Goal: Task Accomplishment & Management: Manage account settings

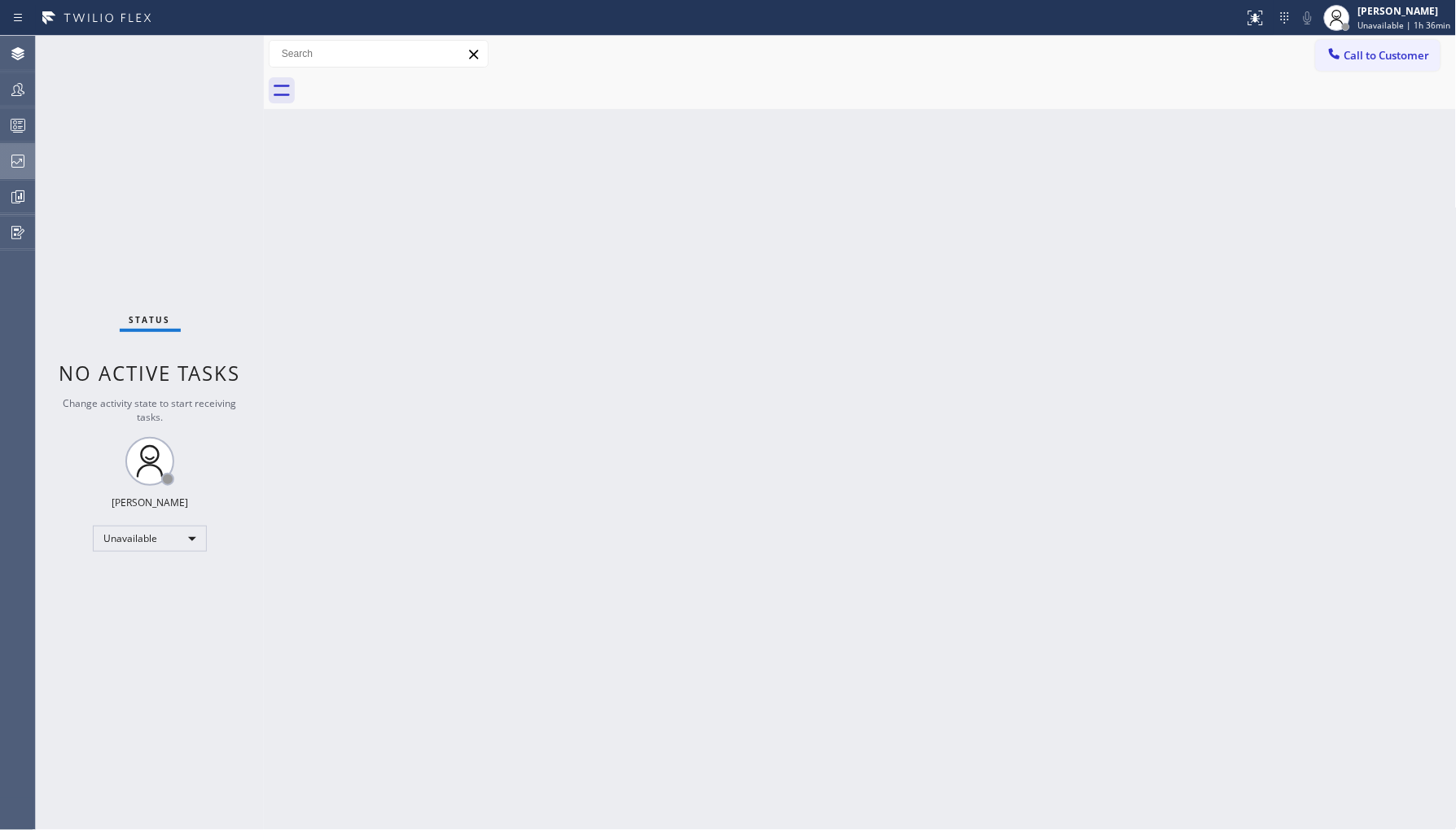
click at [11, 169] on icon at bounding box center [18, 161] width 20 height 20
click at [16, 98] on icon at bounding box center [18, 89] width 20 height 20
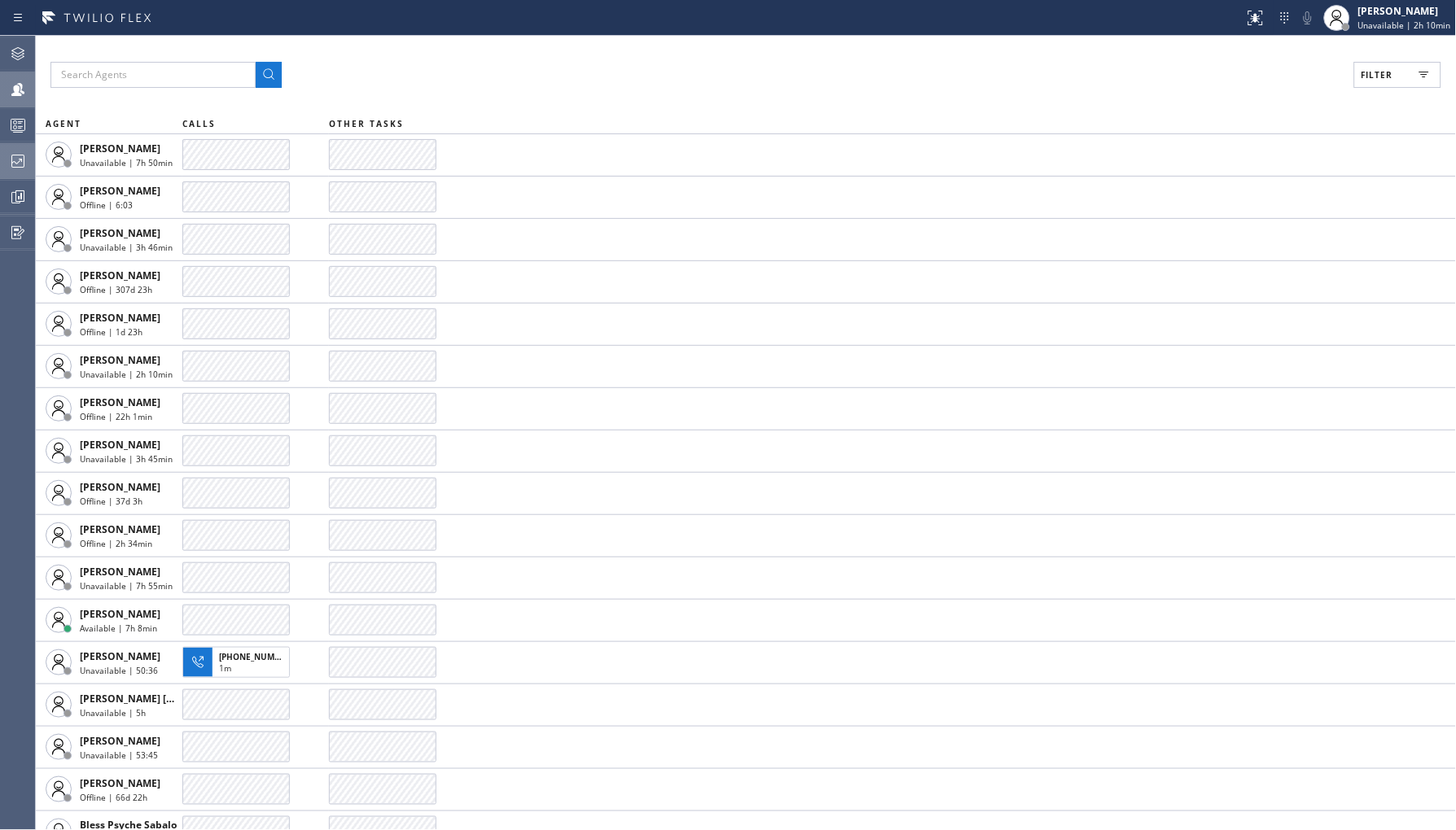
click at [6, 172] on div at bounding box center [18, 161] width 35 height 33
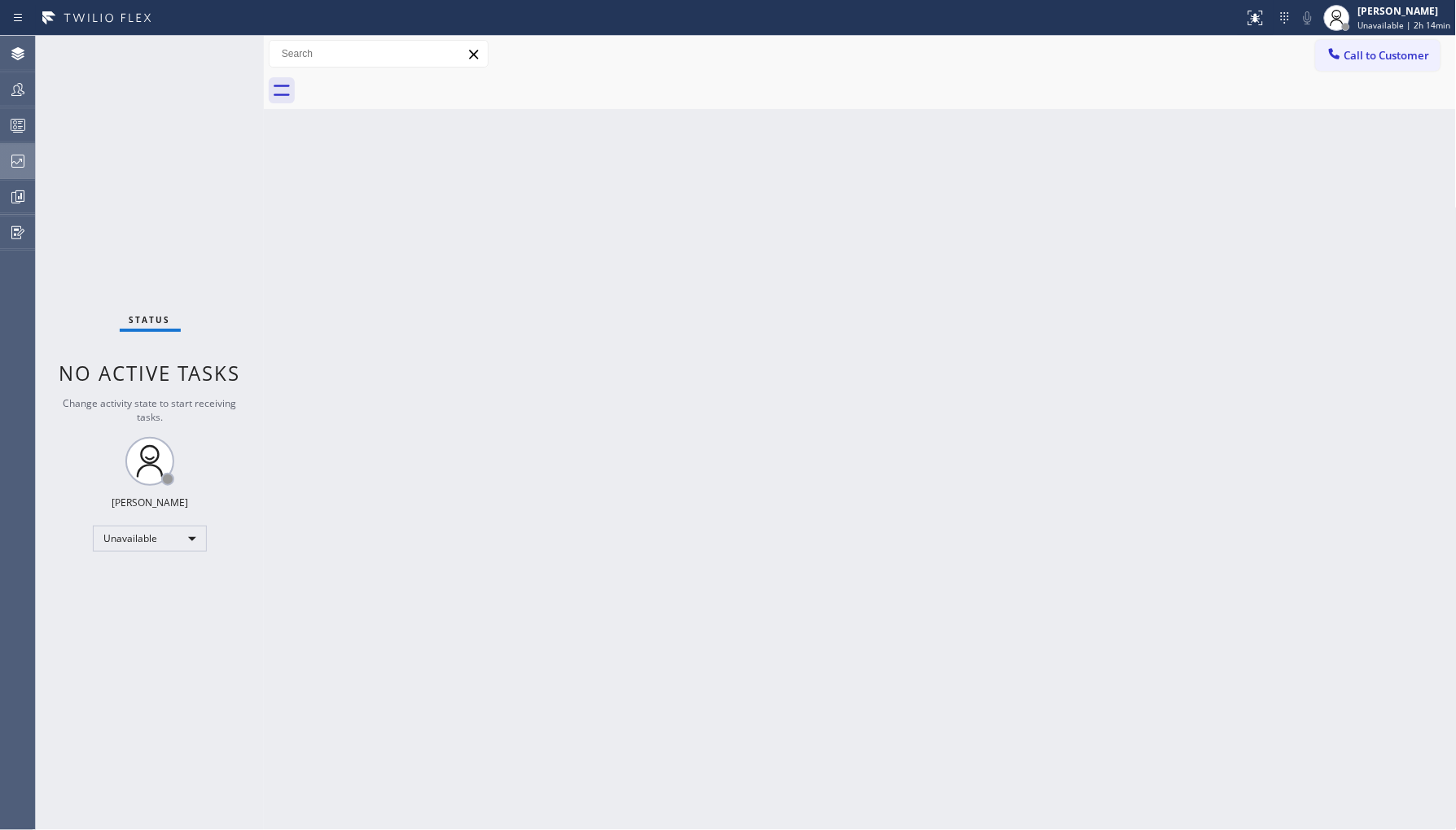
click at [18, 163] on icon at bounding box center [18, 161] width 13 height 13
click at [28, 95] on div at bounding box center [18, 89] width 35 height 20
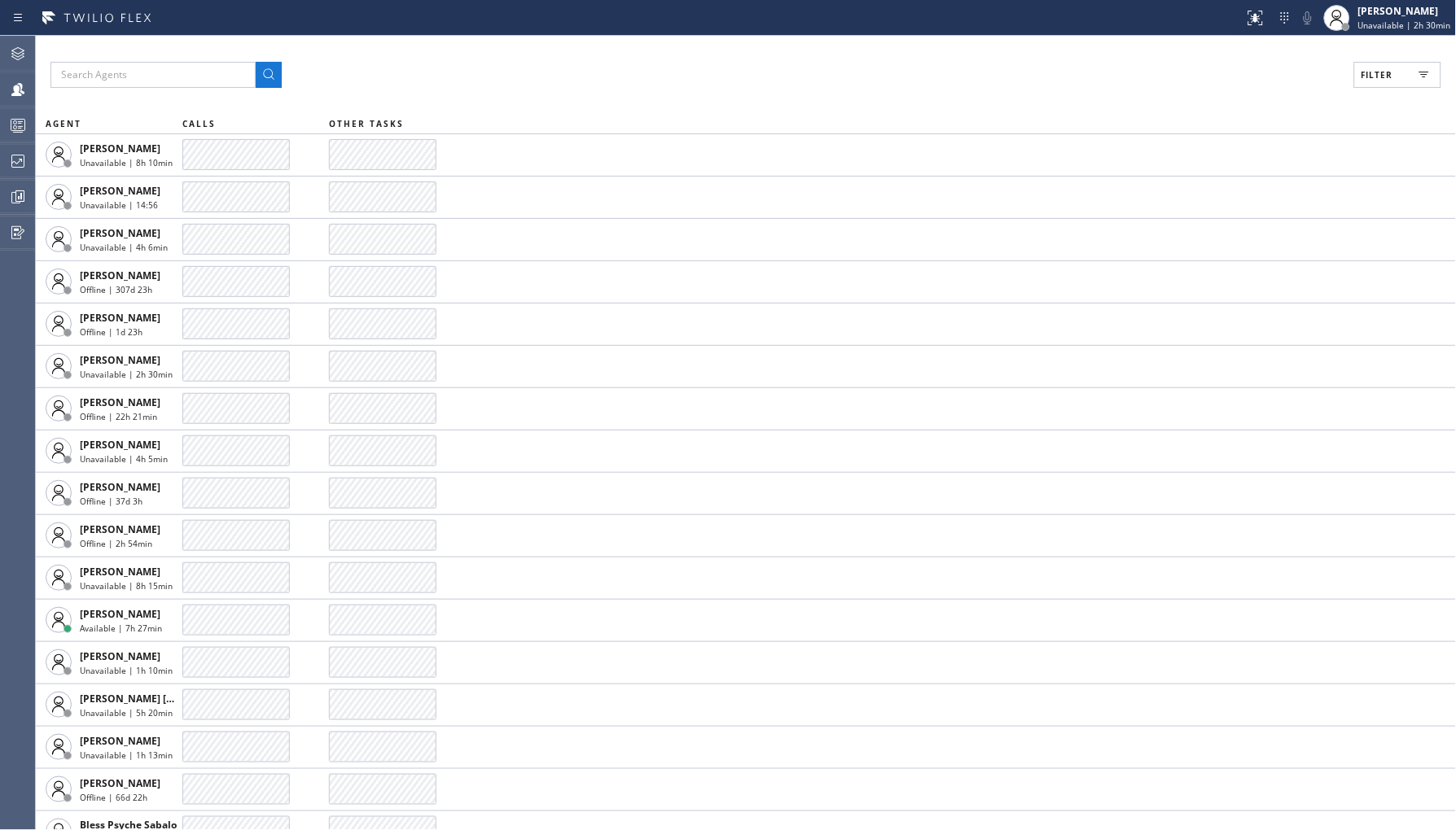
click at [1377, 77] on span "Filter" at bounding box center [1378, 74] width 32 height 11
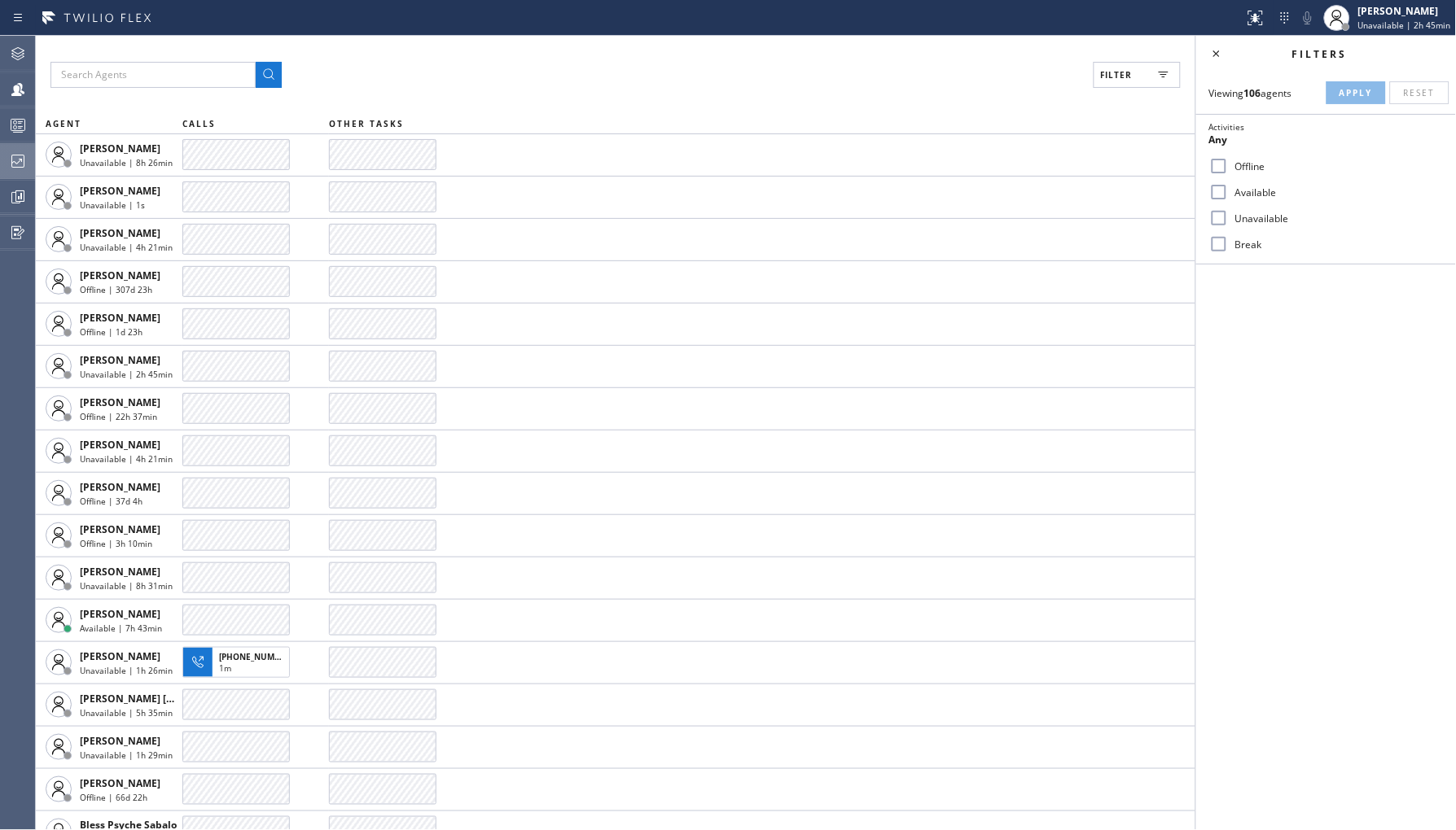
click at [17, 165] on icon at bounding box center [18, 161] width 20 height 20
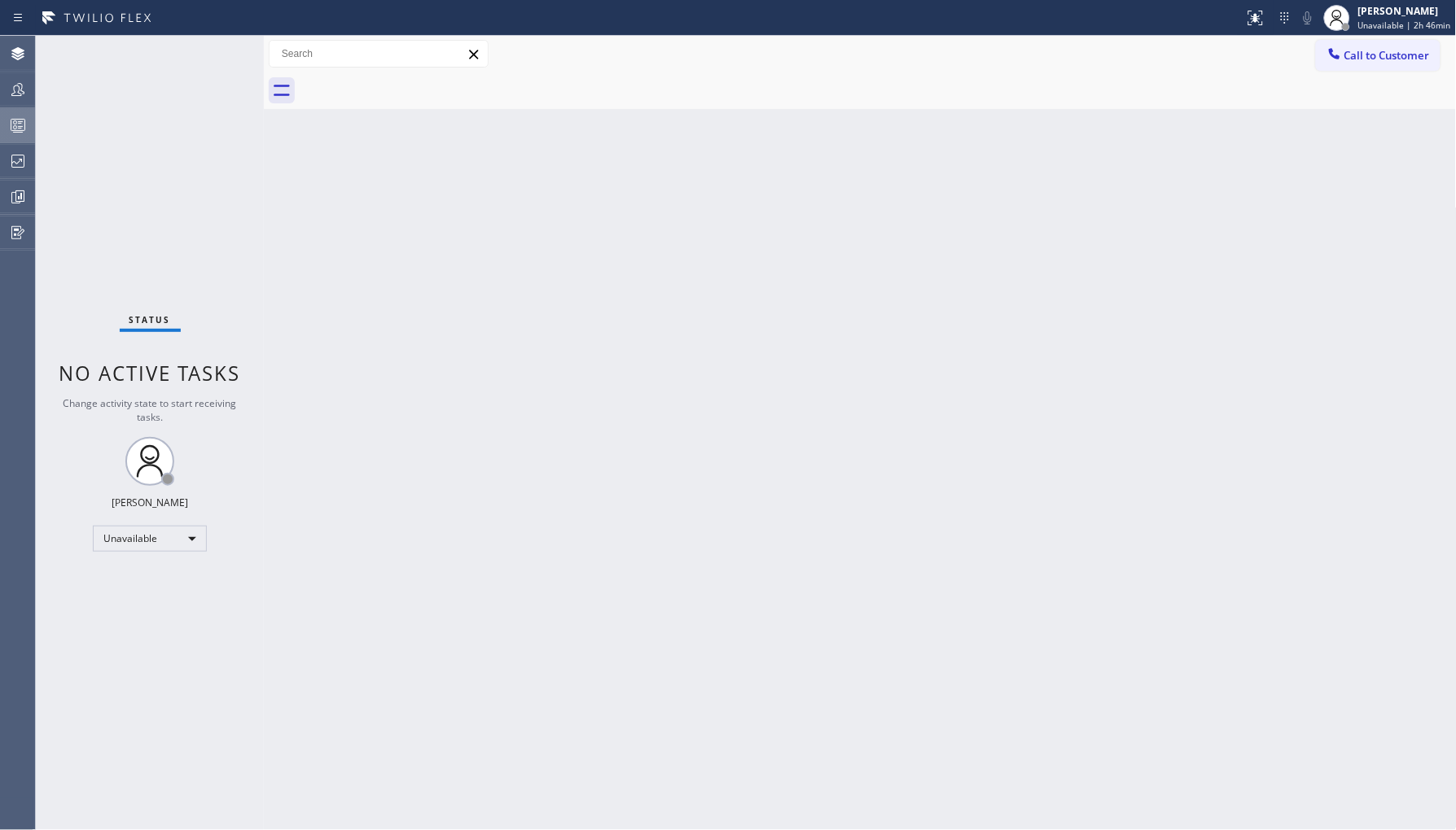
drag, startPoint x: 4, startPoint y: 120, endPoint x: 7, endPoint y: 128, distance: 8.5
click at [4, 127] on div at bounding box center [18, 125] width 35 height 20
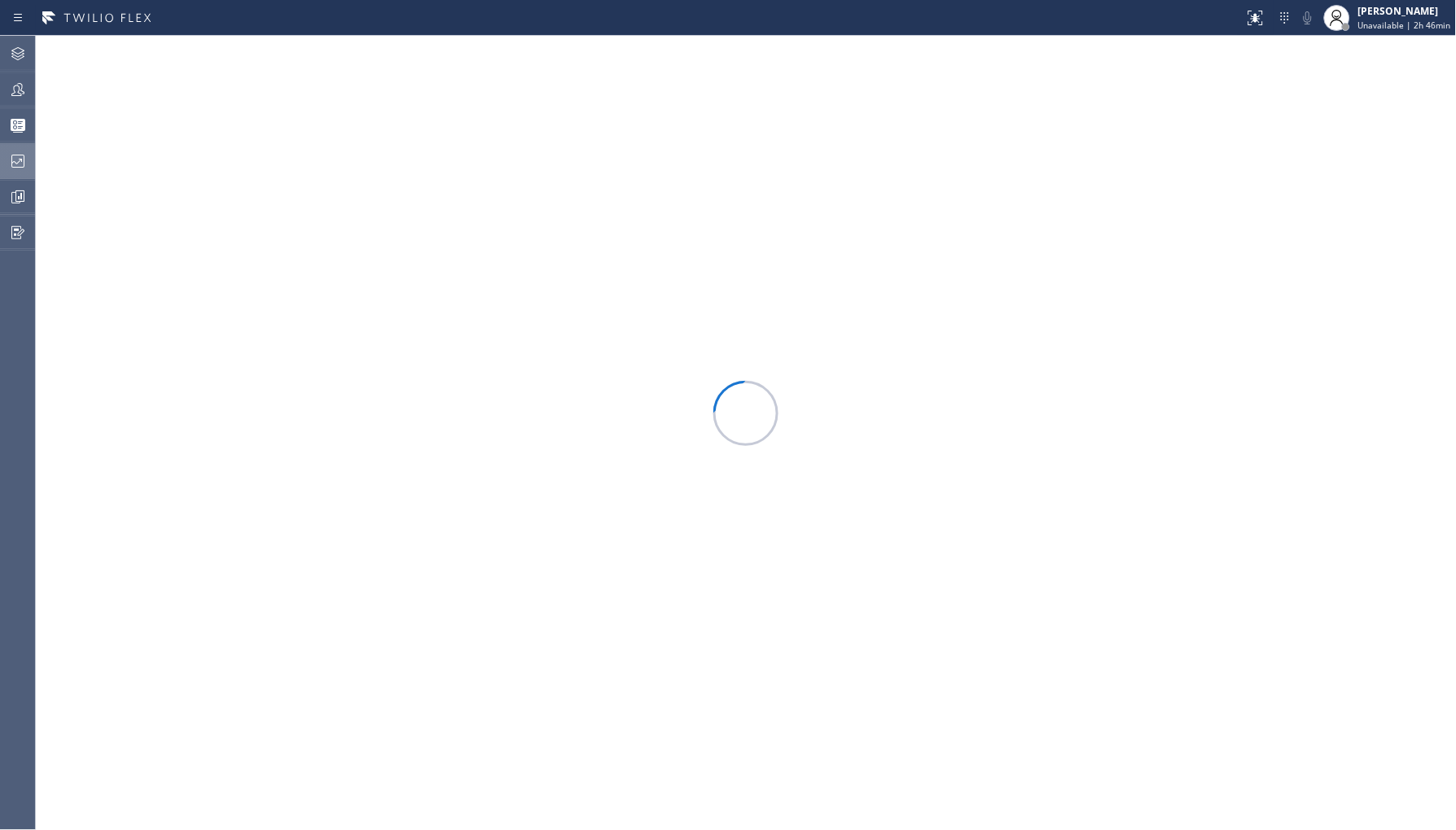
click at [9, 167] on icon at bounding box center [18, 161] width 20 height 20
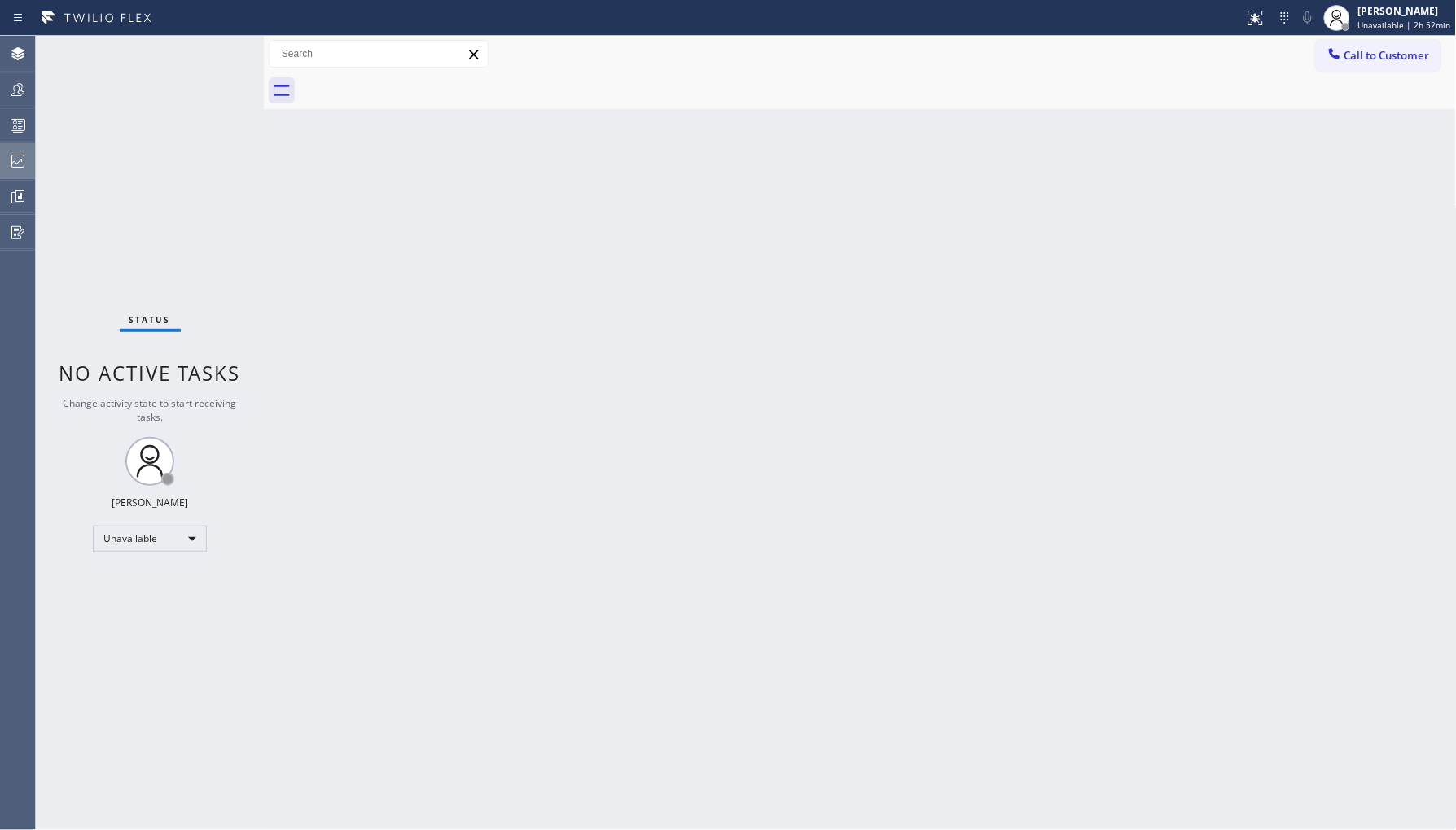
drag, startPoint x: 20, startPoint y: 159, endPoint x: 26, endPoint y: 153, distance: 8.5
click at [20, 159] on icon at bounding box center [18, 161] width 20 height 20
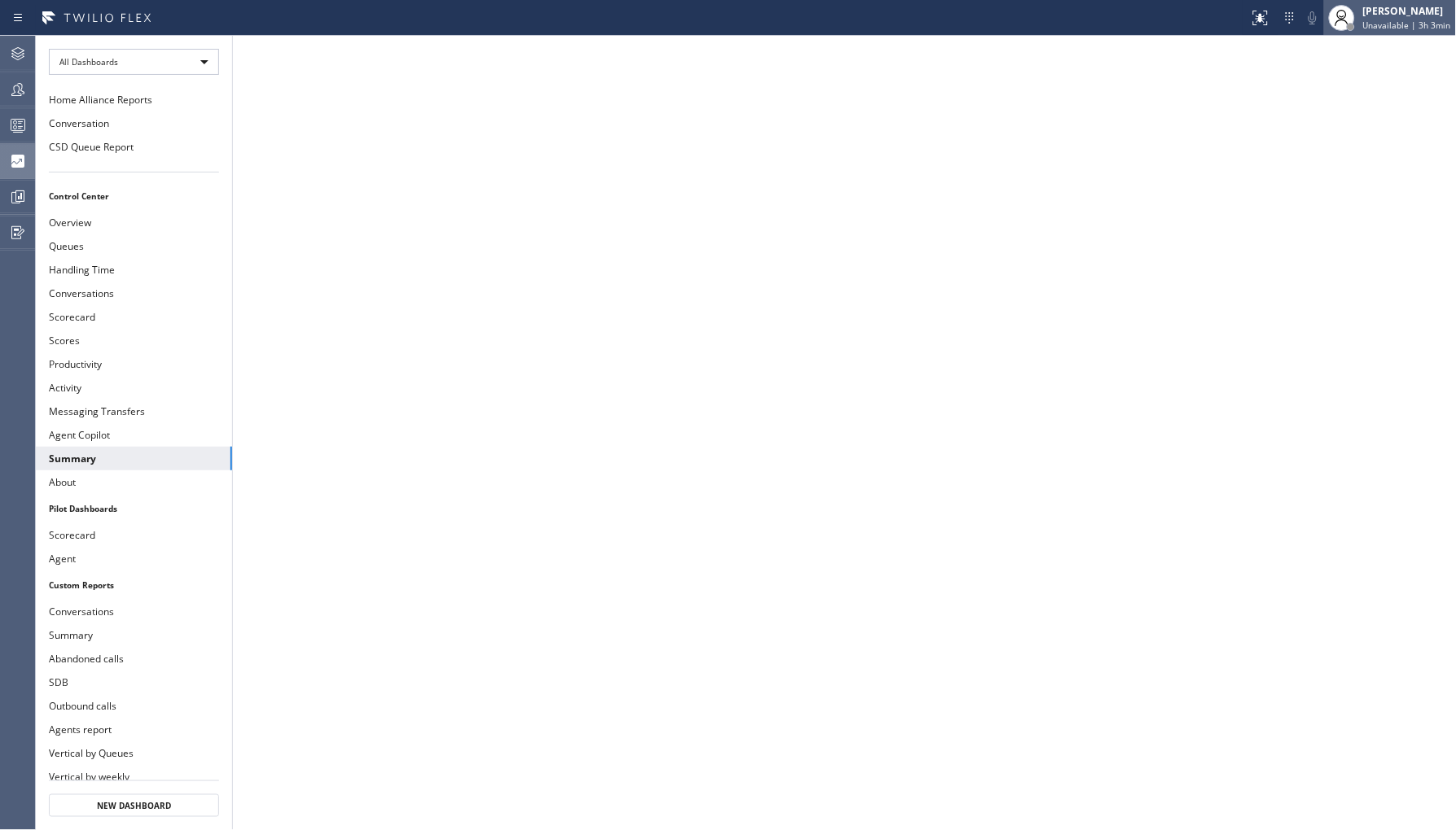
click at [1426, 4] on div "[PERSON_NAME]" at bounding box center [1407, 10] width 88 height 14
click at [1409, 17] on div "[PERSON_NAME]" at bounding box center [1407, 10] width 88 height 14
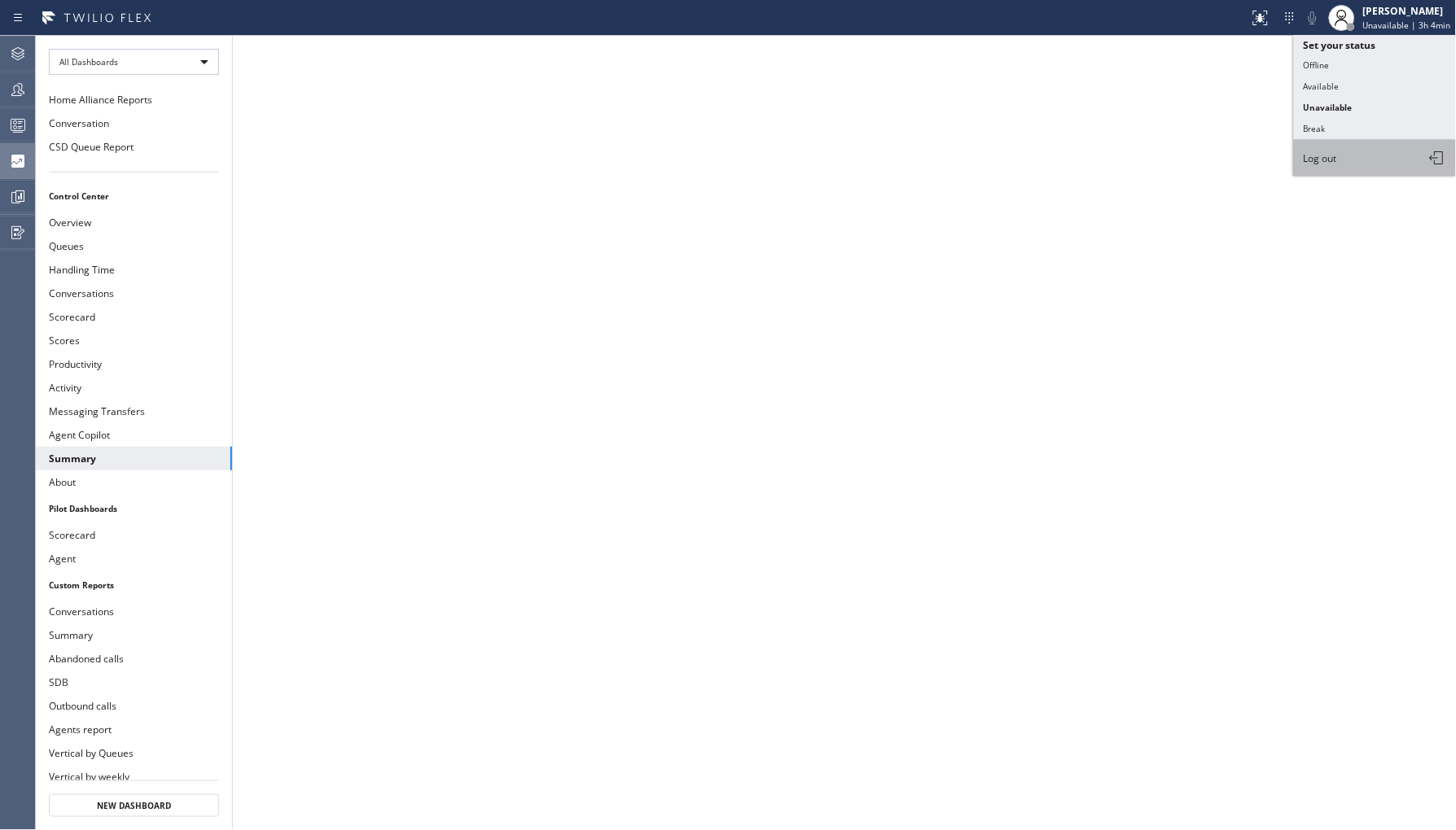
click at [1341, 168] on button "Log out" at bounding box center [1375, 157] width 163 height 35
